Goal: Find specific page/section: Find specific page/section

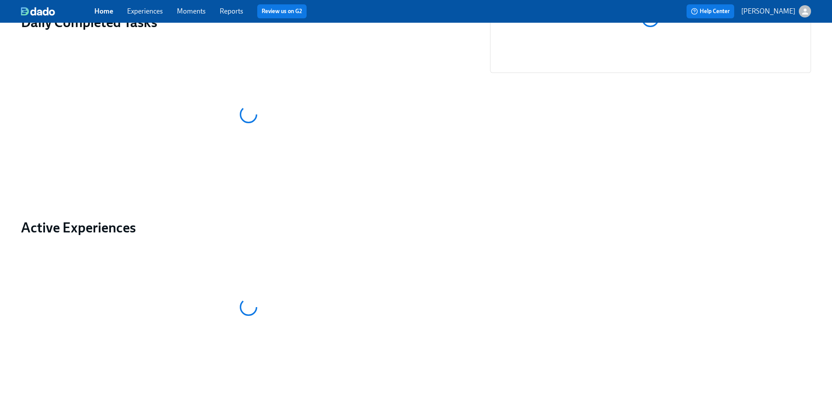
scroll to position [159, 0]
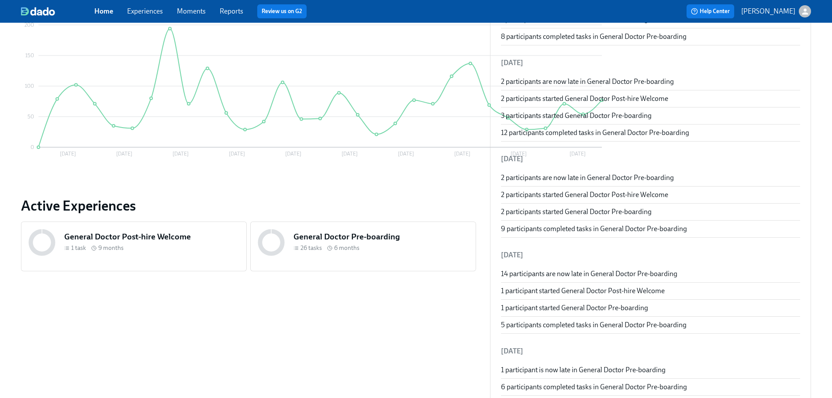
click at [294, 241] on h5 "General Doctor Pre-boarding" at bounding box center [381, 236] width 175 height 11
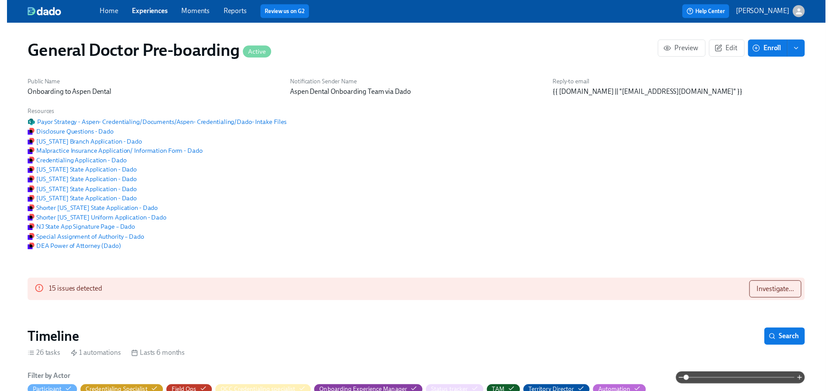
scroll to position [1180, 0]
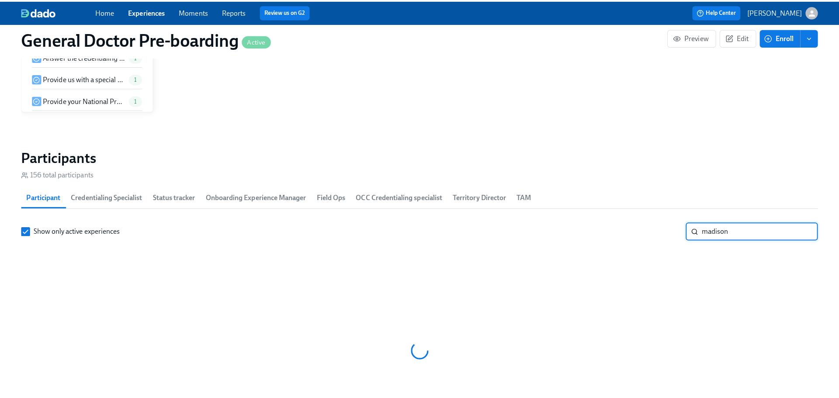
scroll to position [0, 20465]
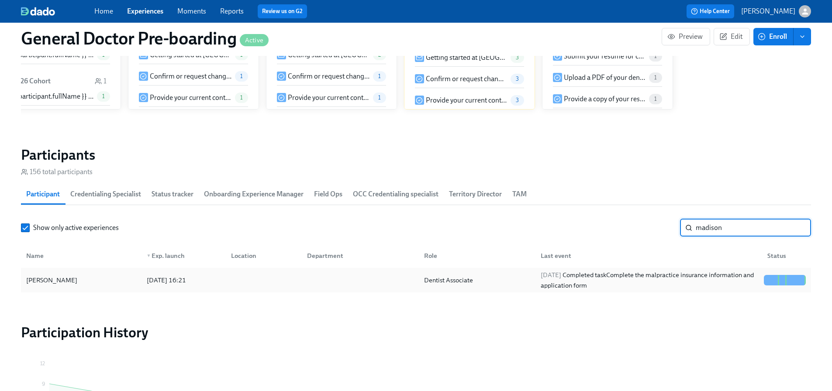
type input "madison"
click at [443, 286] on div "Dentist Associate" at bounding box center [449, 280] width 56 height 10
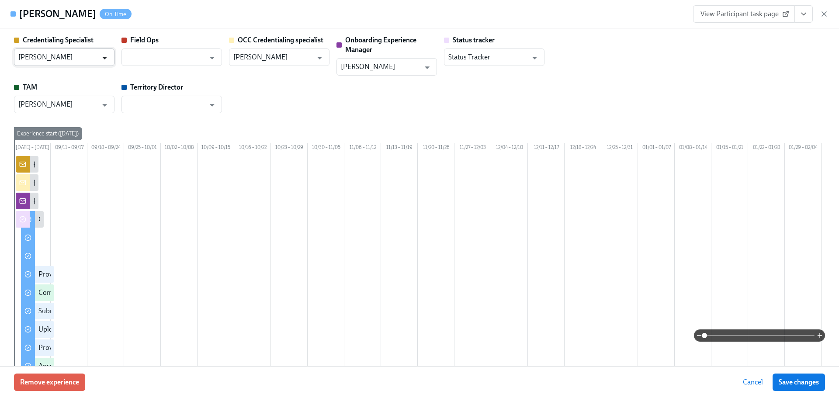
click at [100, 52] on icon "Open" at bounding box center [105, 58] width 12 height 12
type input "[PERSON_NAME]"
click at [793, 381] on span "Save changes" at bounding box center [799, 382] width 40 height 9
type input "[PERSON_NAME]"
